Goal: Task Accomplishment & Management: Manage account settings

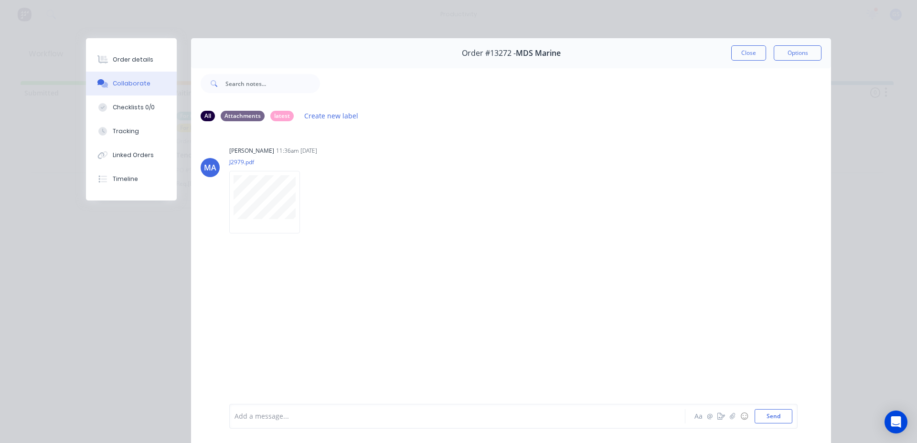
click at [745, 54] on button "Close" at bounding box center [748, 52] width 35 height 15
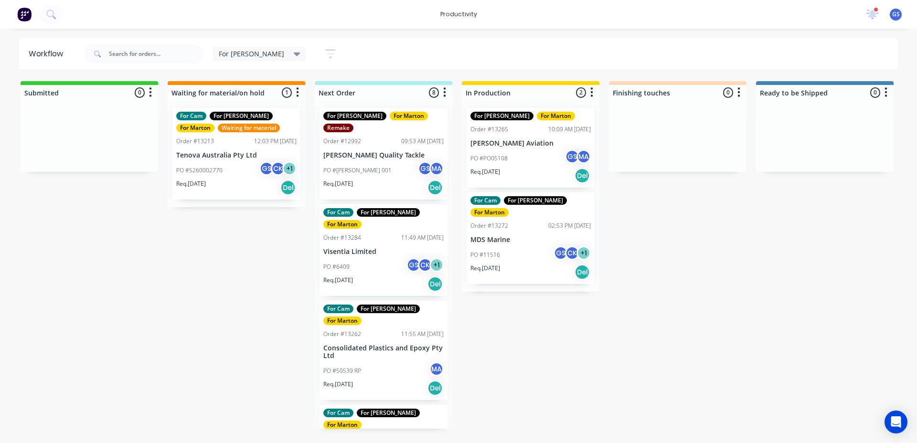
click at [512, 246] on div "PO #11516 GS CK + 1" at bounding box center [530, 255] width 120 height 18
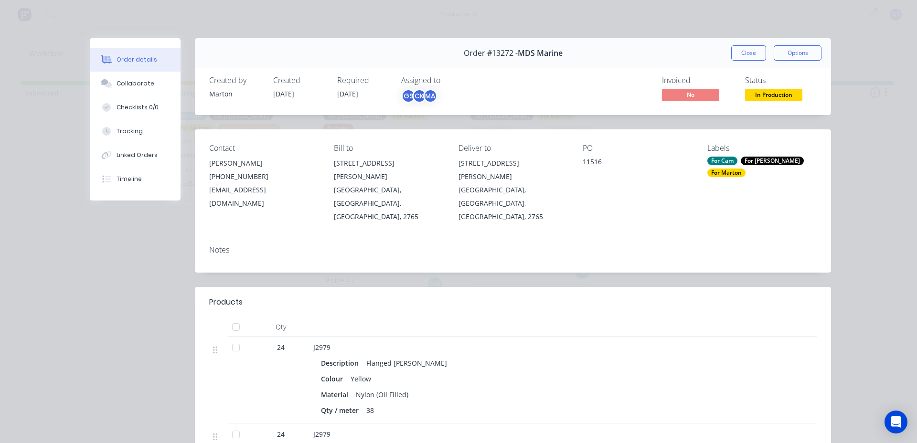
click at [726, 48] on div "Order #13272 - MDS Marine Close Options" at bounding box center [513, 53] width 636 height 30
click at [736, 46] on button "Close" at bounding box center [748, 52] width 35 height 15
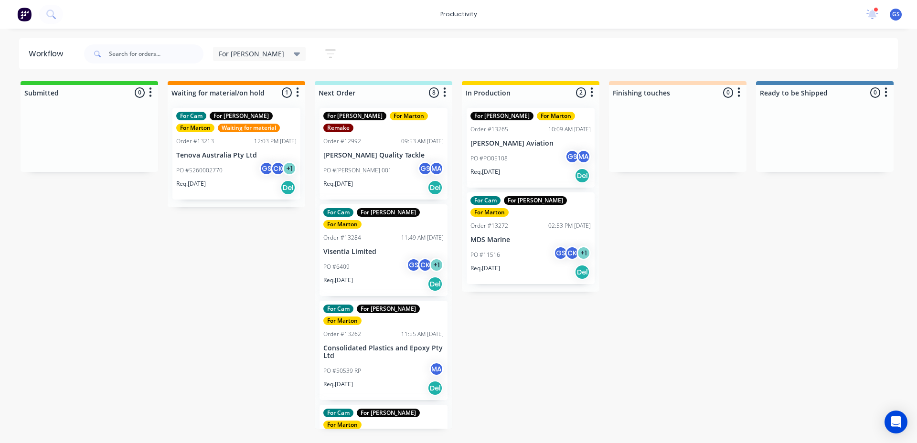
click at [382, 258] on div "PO #6409 GS CK + 1" at bounding box center [383, 267] width 120 height 18
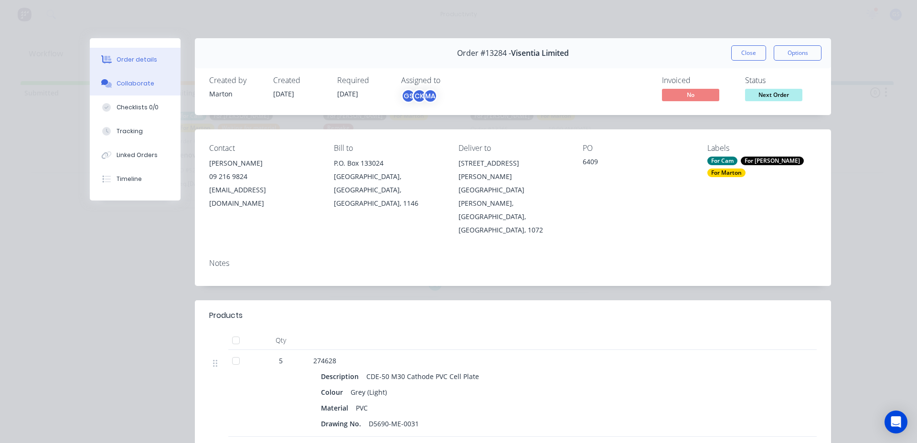
click at [118, 75] on button "Collaborate" at bounding box center [135, 84] width 91 height 24
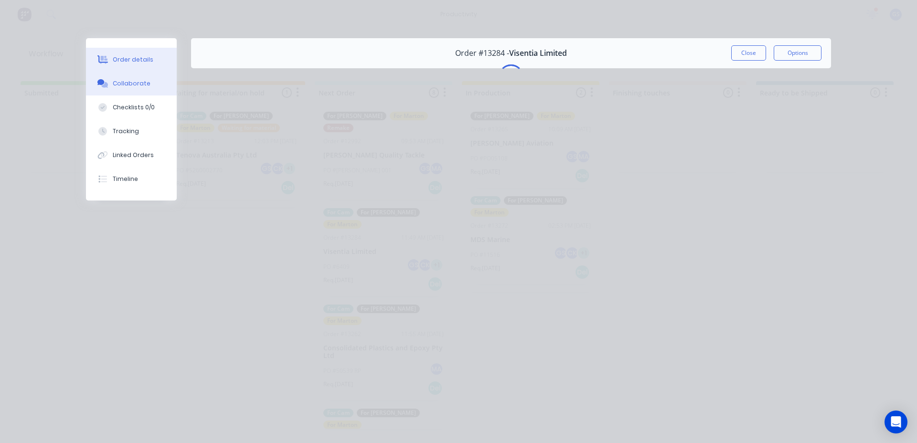
click at [133, 58] on div "Order details" at bounding box center [133, 59] width 41 height 9
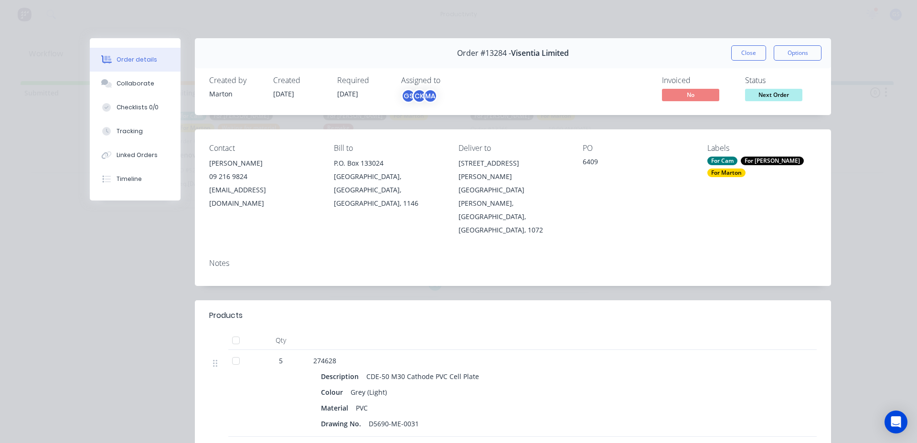
click at [742, 60] on button "Close" at bounding box center [748, 52] width 35 height 15
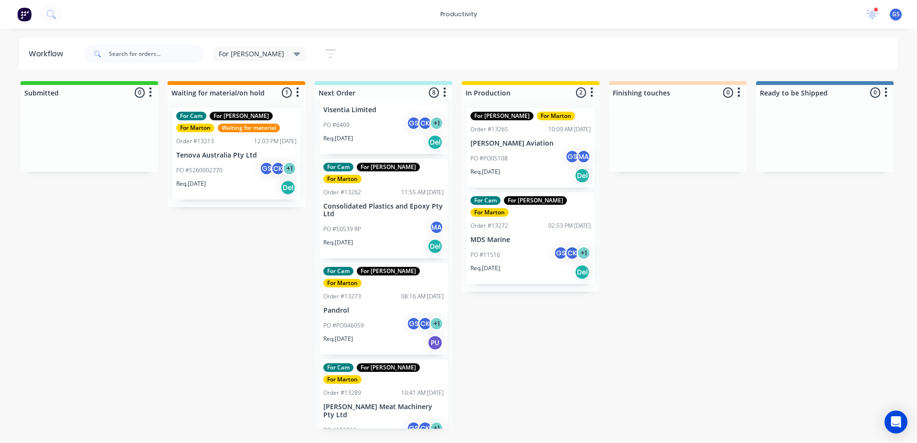
scroll to position [143, 0]
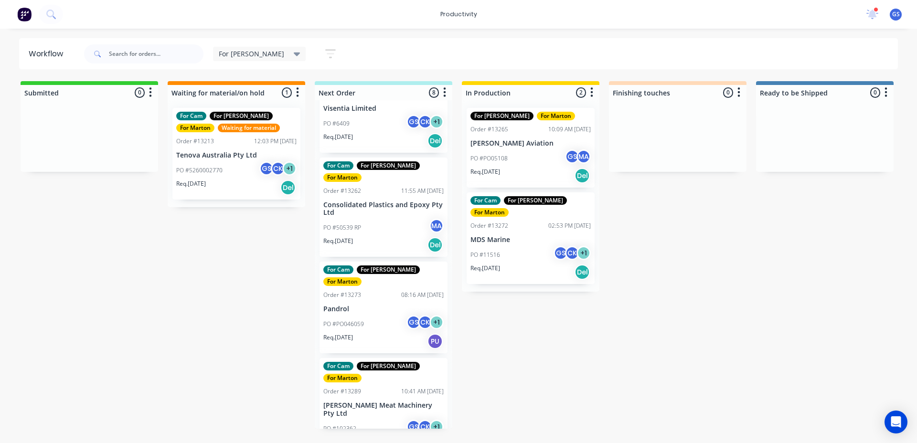
click at [365, 237] on div "Req. 10/09/25 Del" at bounding box center [383, 245] width 120 height 16
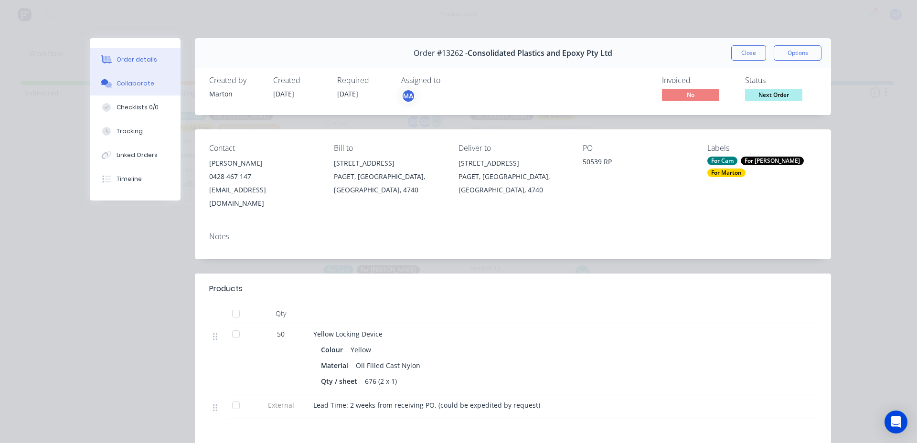
click at [128, 85] on div "Collaborate" at bounding box center [136, 83] width 38 height 9
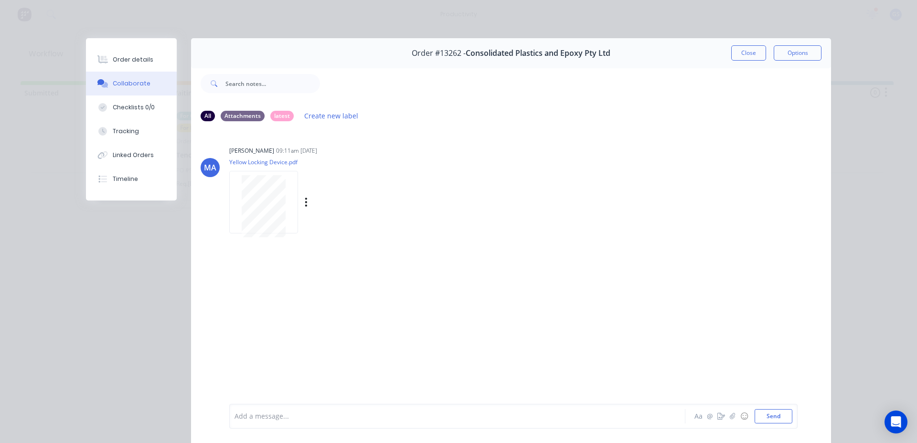
click at [234, 194] on div at bounding box center [264, 206] width 60 height 62
click at [731, 47] on button "Close" at bounding box center [748, 52] width 35 height 15
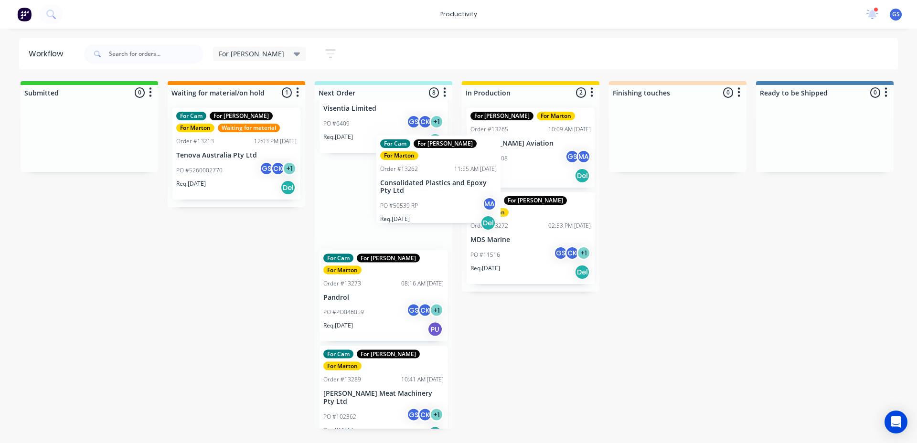
scroll to position [142, 0]
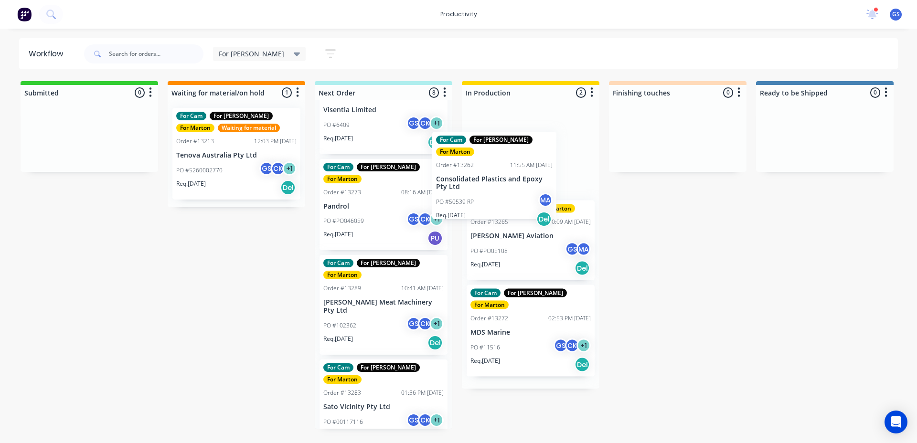
drag, startPoint x: 416, startPoint y: 182, endPoint x: 504, endPoint y: 181, distance: 87.9
click at [502, 183] on div "Submitted 0 Sort By Created date Required date Order number Customer name Most …" at bounding box center [651, 255] width 1316 height 348
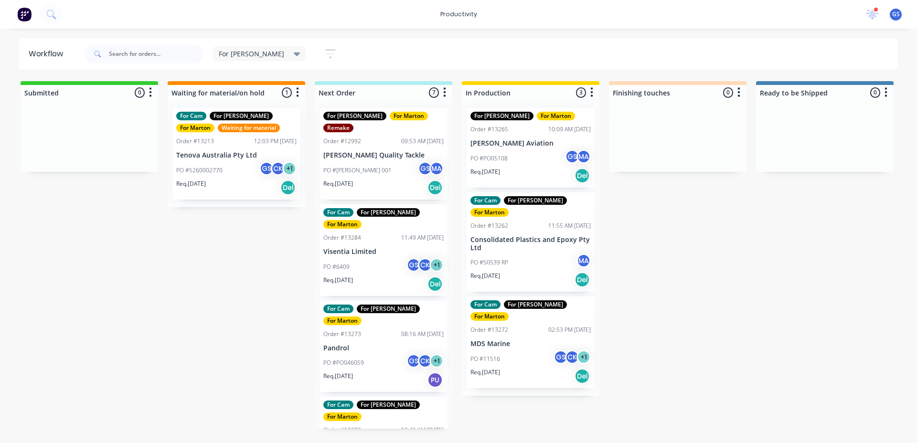
click at [499, 254] on div "PO #50539 RP MA" at bounding box center [530, 263] width 120 height 18
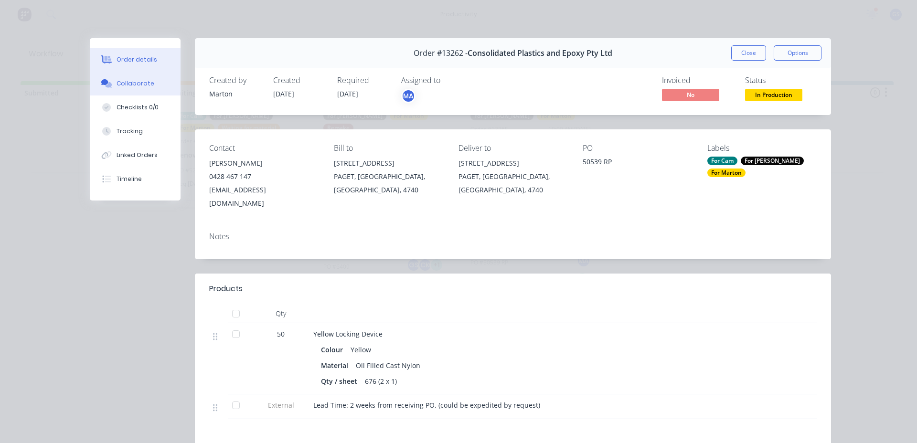
click at [101, 72] on button "Collaborate" at bounding box center [135, 84] width 91 height 24
